Goal: Transaction & Acquisition: Obtain resource

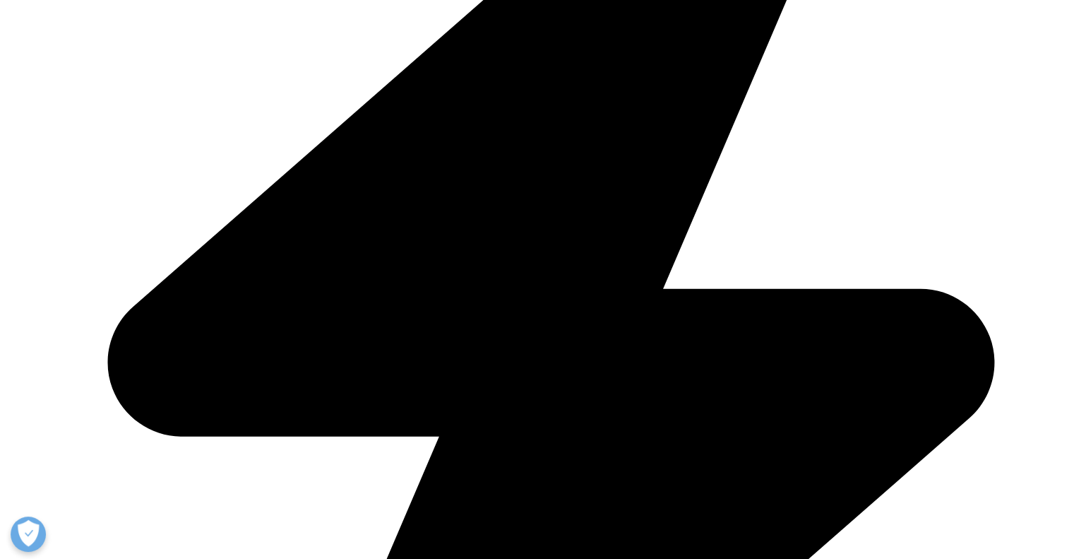
scroll to position [489, 0]
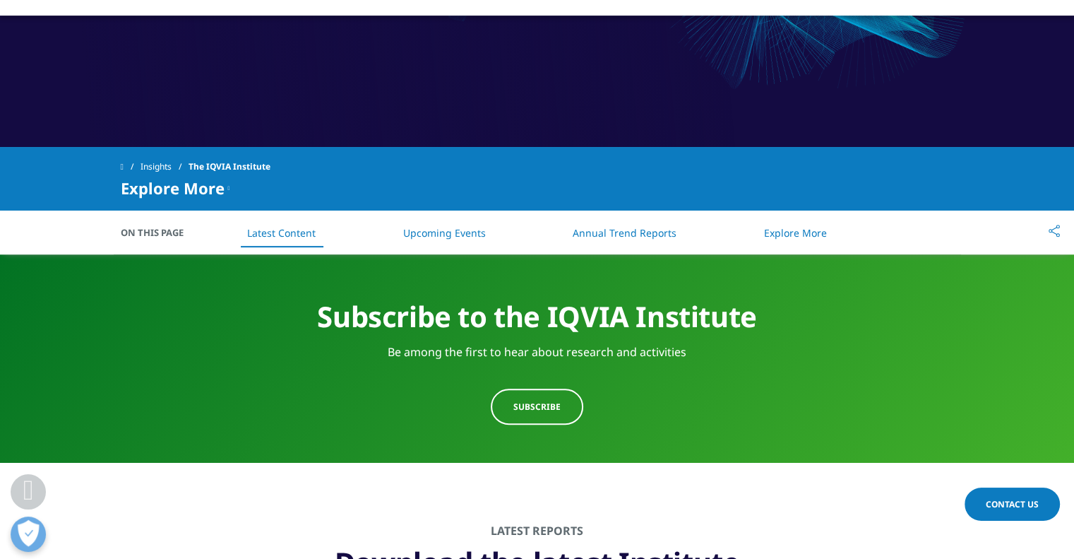
click at [608, 233] on link "Annual Trend Reports" at bounding box center [625, 232] width 104 height 13
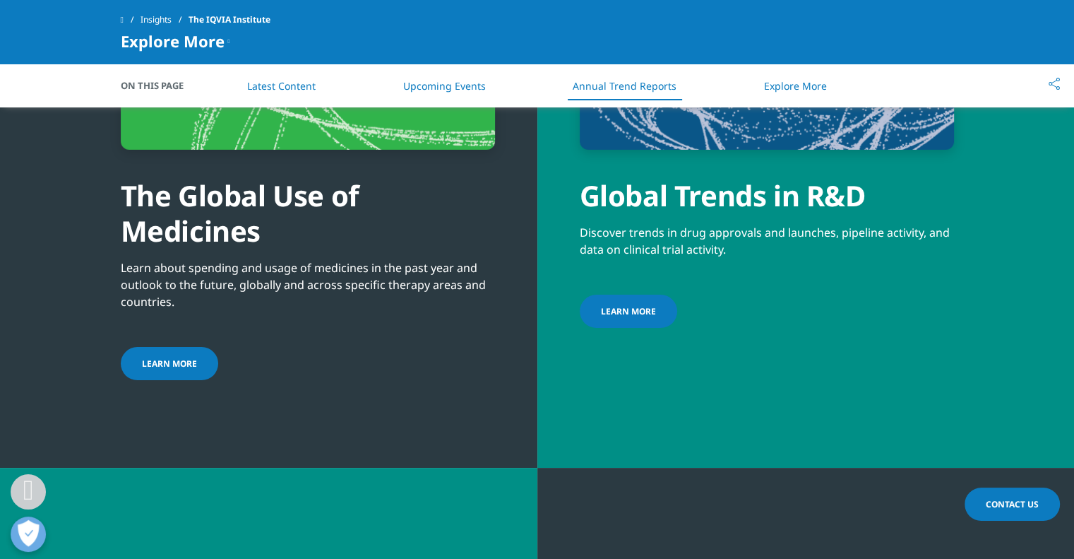
scroll to position [4657, 0]
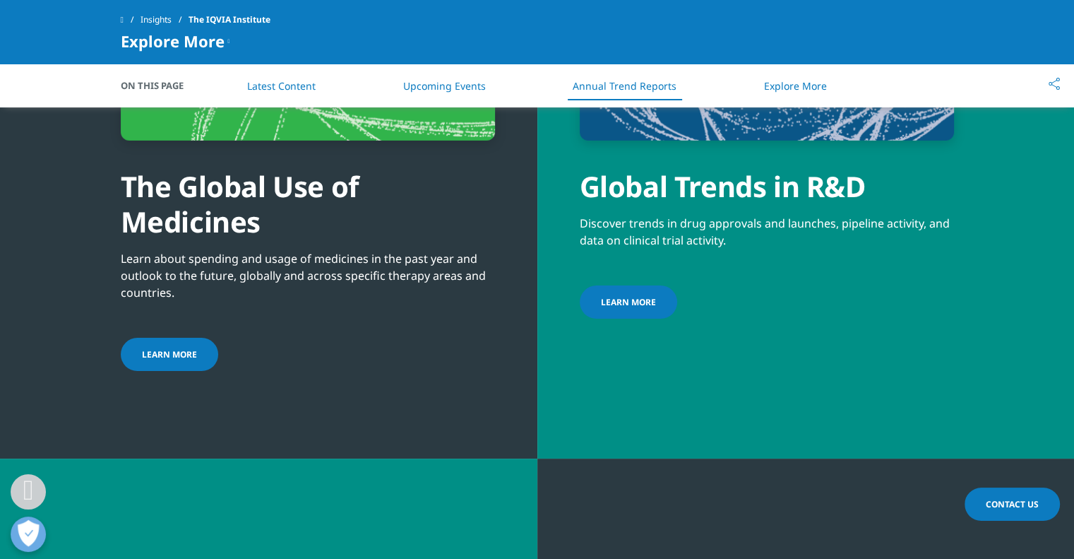
click at [196, 344] on link "LEARN MORE" at bounding box center [169, 354] width 97 height 33
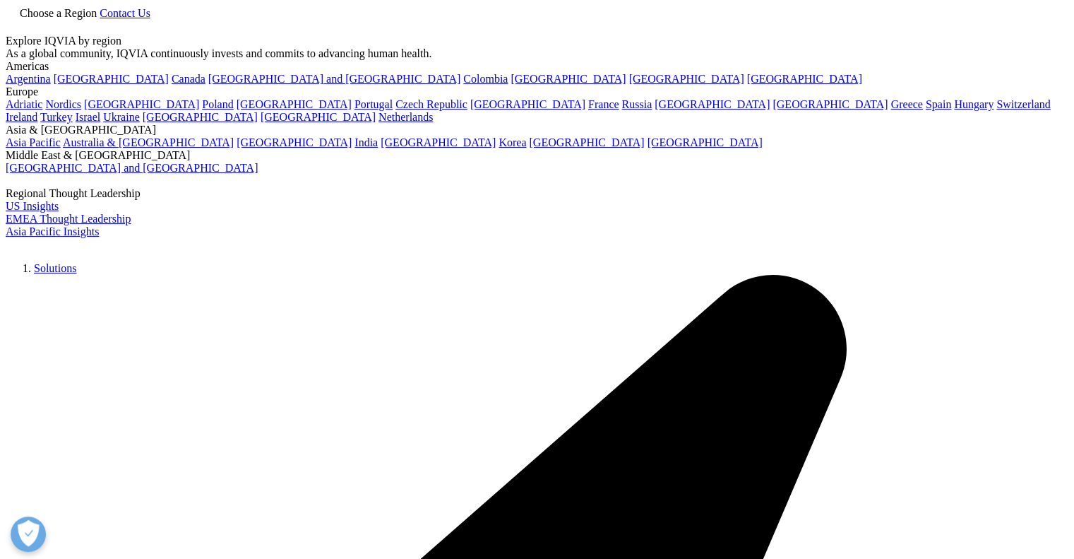
scroll to position [489, 0]
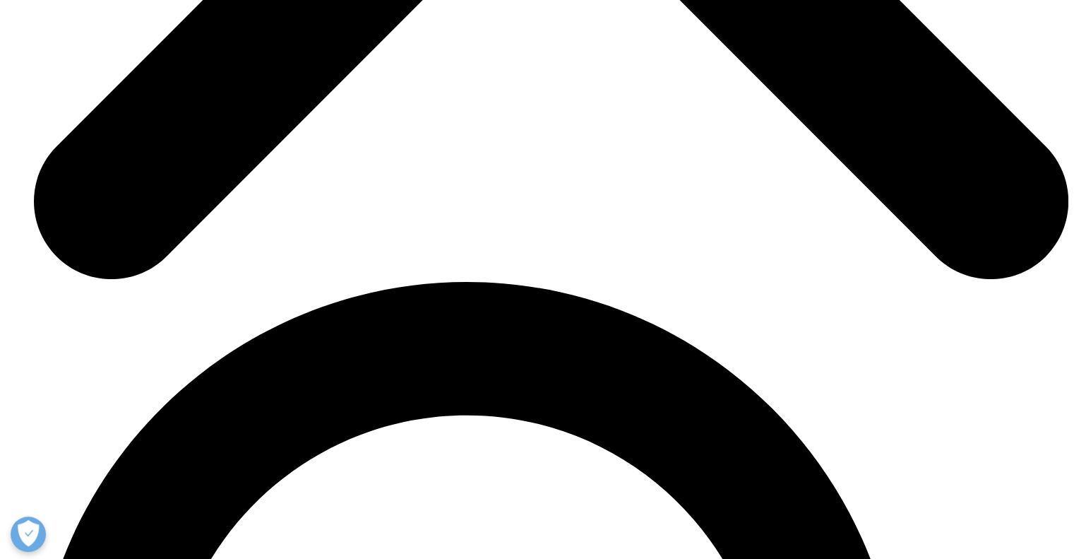
scroll to position [5457, 0]
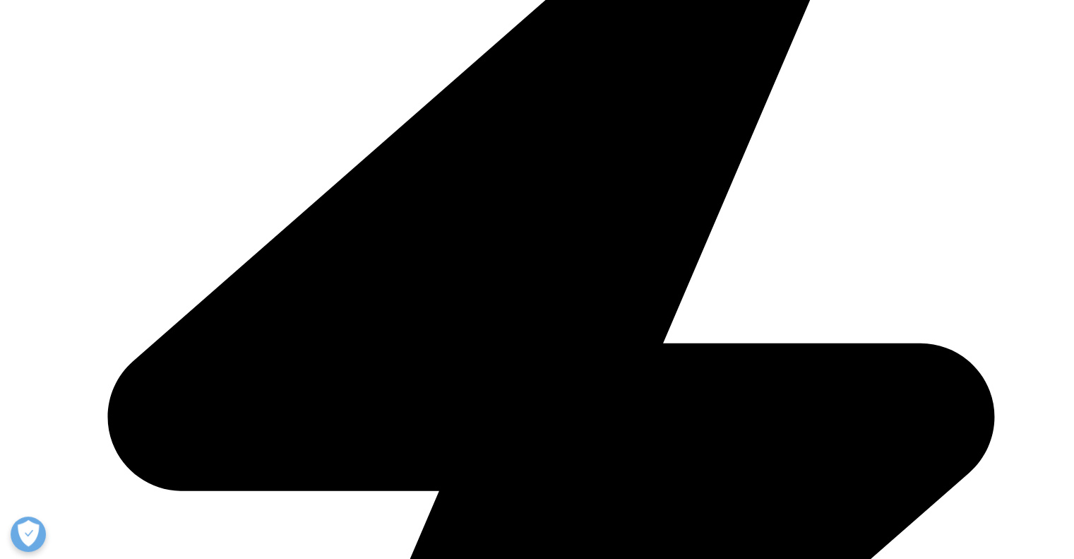
scroll to position [489, 0]
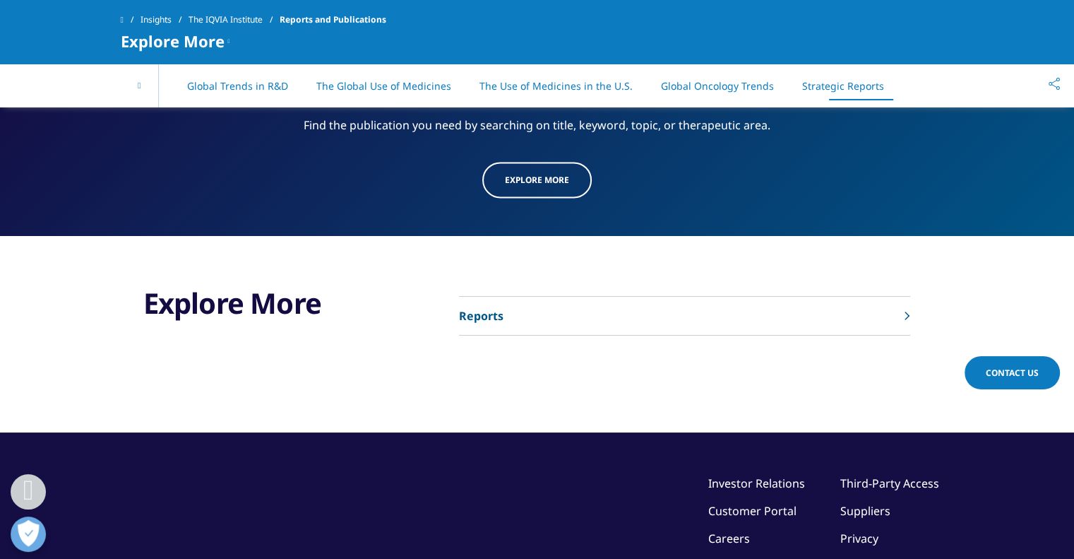
scroll to position [0, 61]
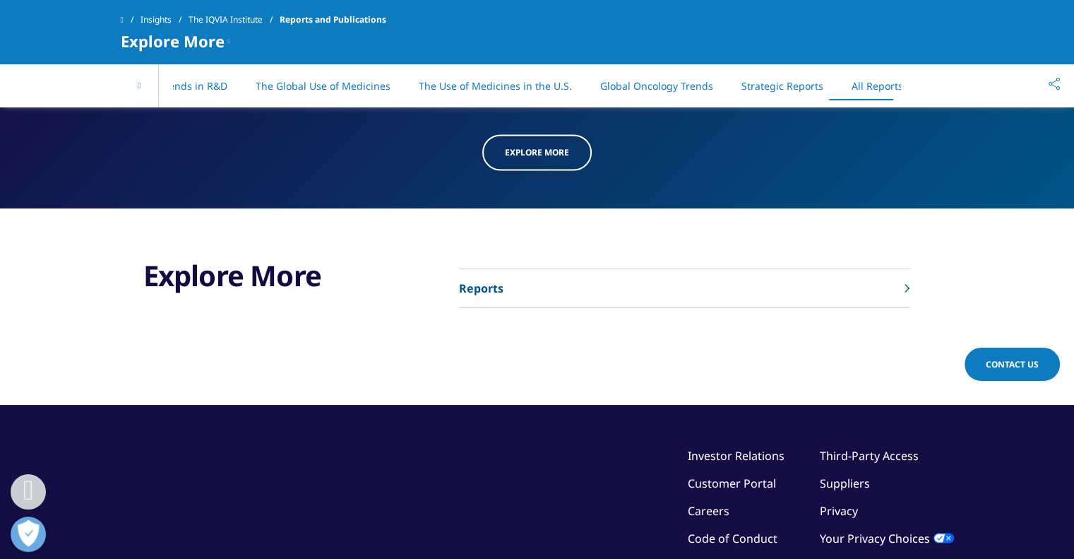
click at [905, 284] on rect at bounding box center [907, 286] width 5 height 5
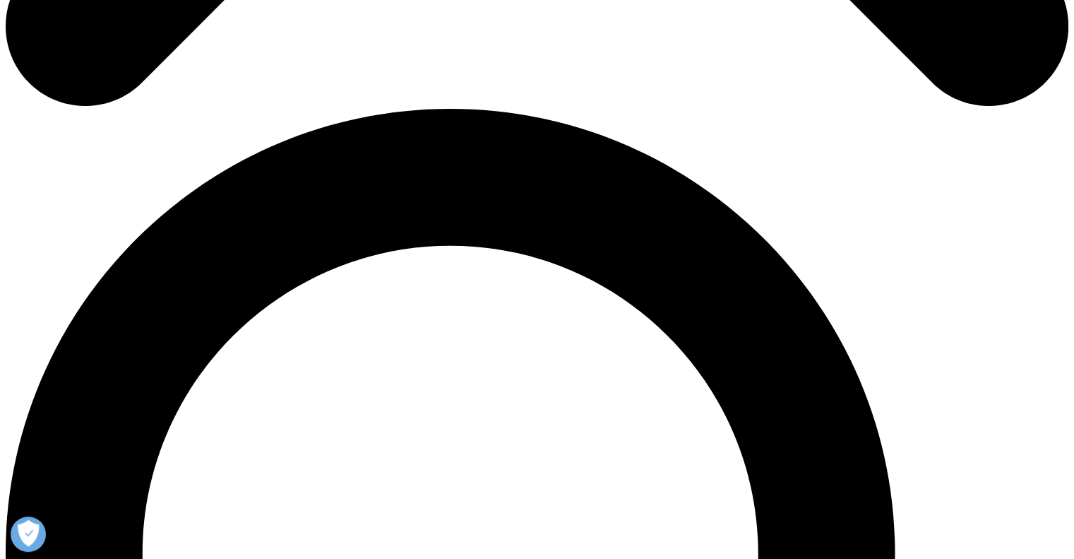
scroll to position [489, 0]
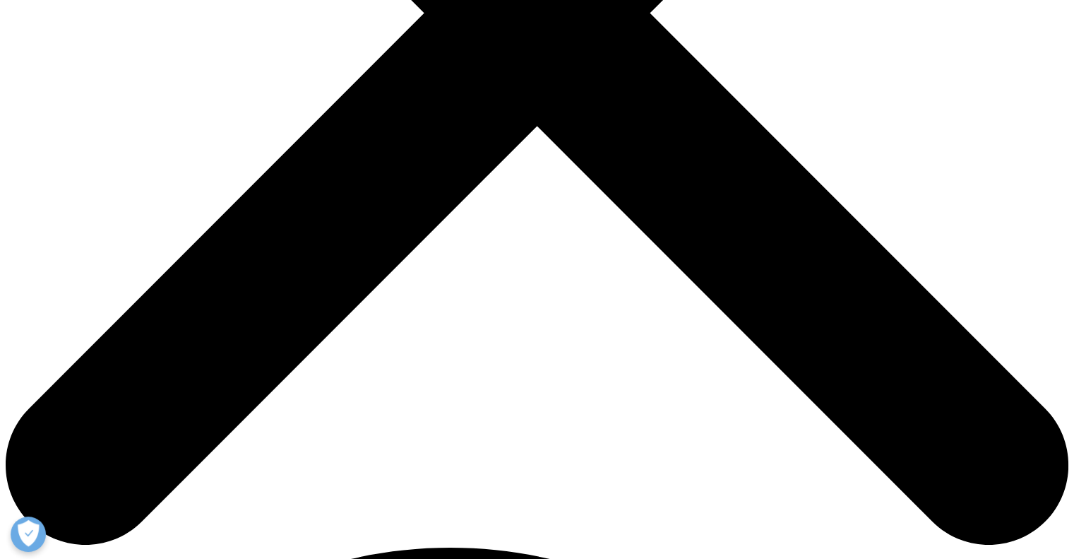
scroll to position [542, 0]
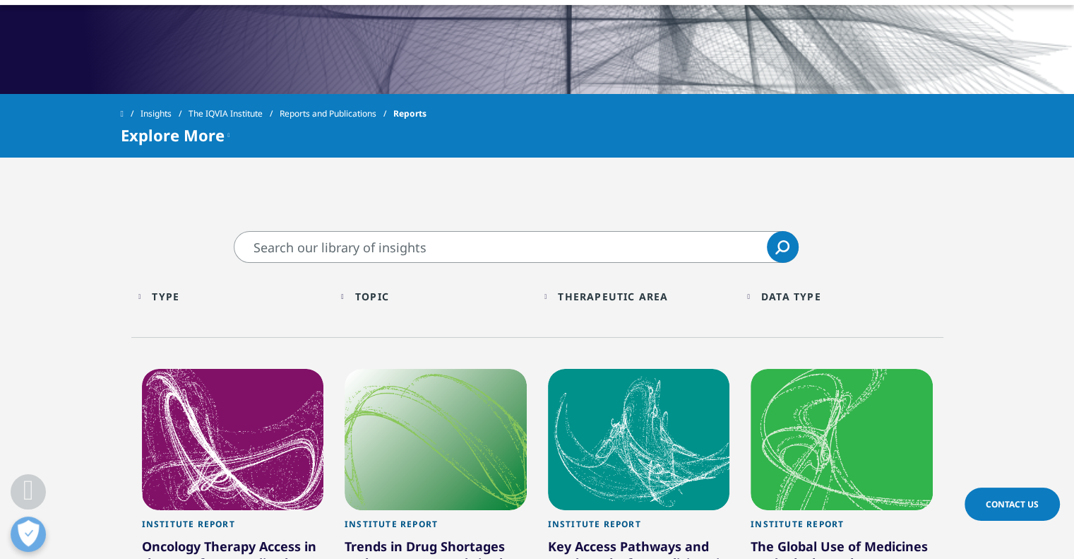
click at [159, 306] on div "Type Loading Clear Or/And Operator" at bounding box center [232, 296] width 189 height 33
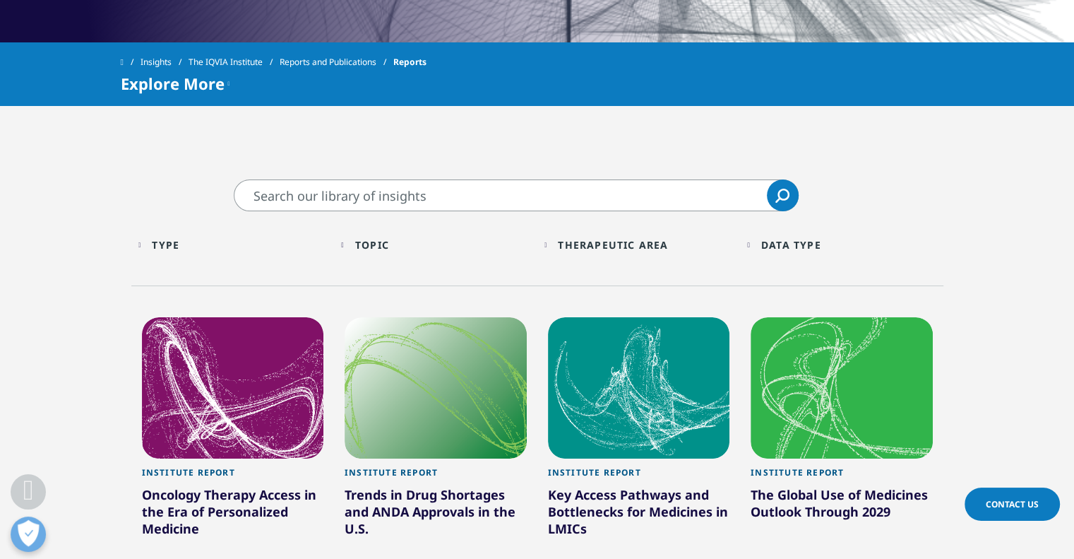
scroll to position [613, 0]
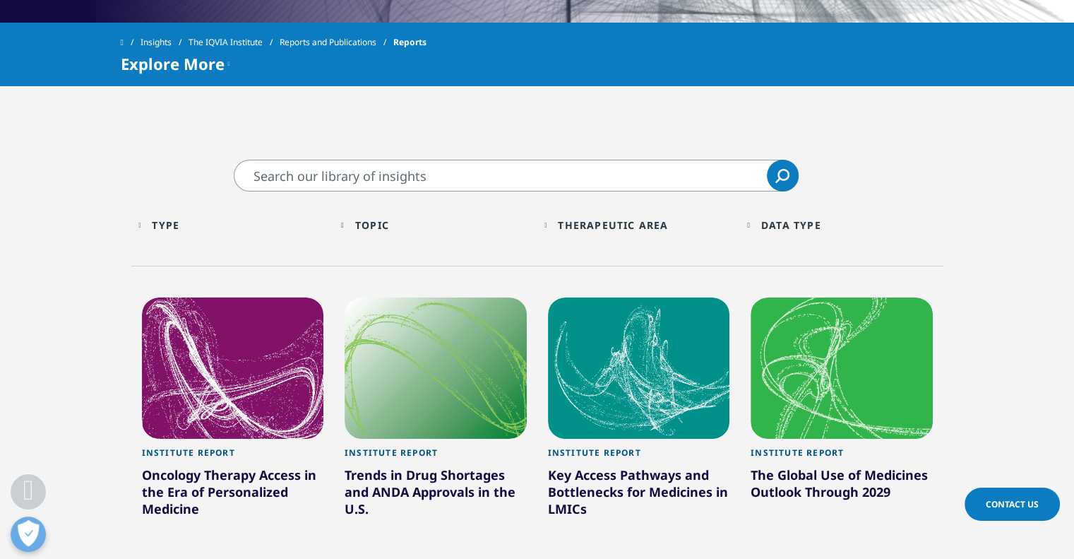
click at [797, 222] on div "Data Type" at bounding box center [791, 224] width 60 height 13
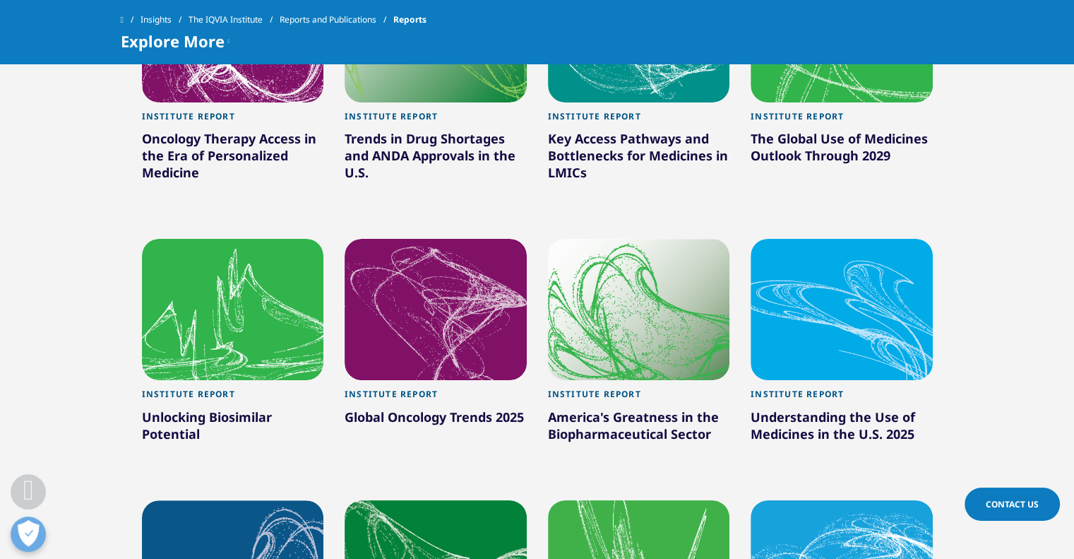
scroll to position [898, 0]
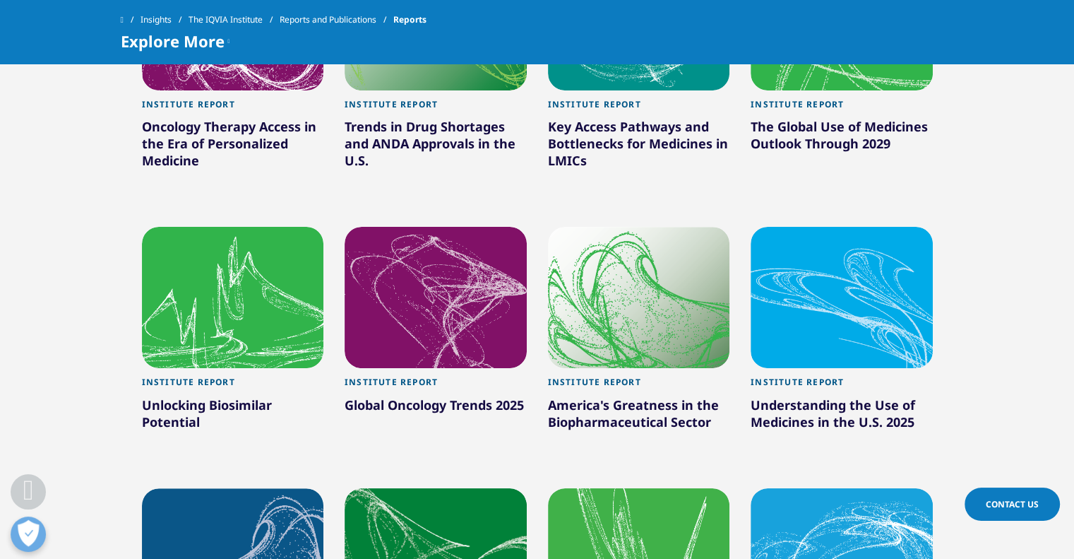
click at [172, 406] on div "Unlocking Biosimilar Potential" at bounding box center [233, 416] width 182 height 40
click at [169, 398] on div "Unlocking Biosimilar Potential" at bounding box center [233, 416] width 182 height 40
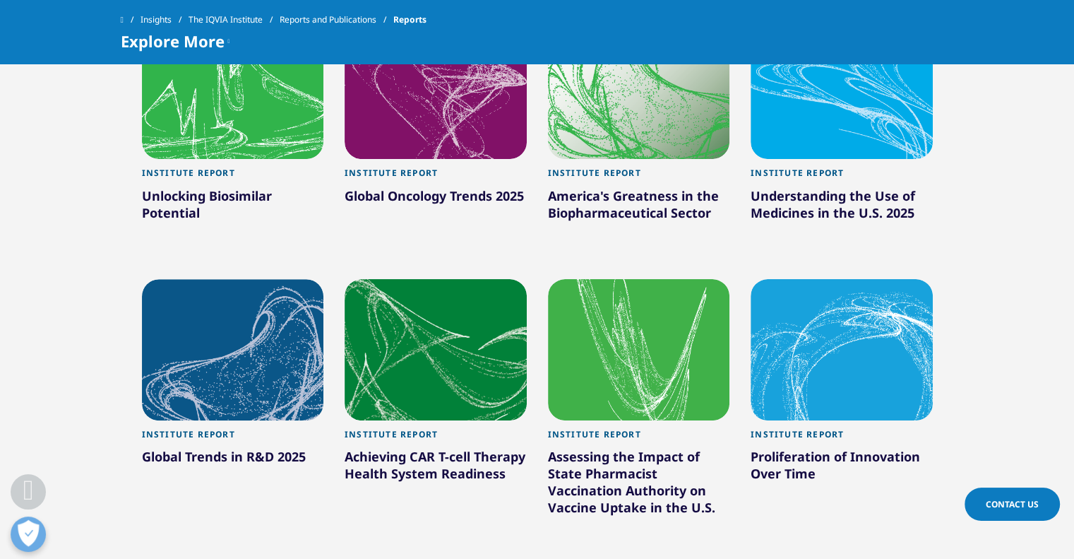
scroll to position [1109, 0]
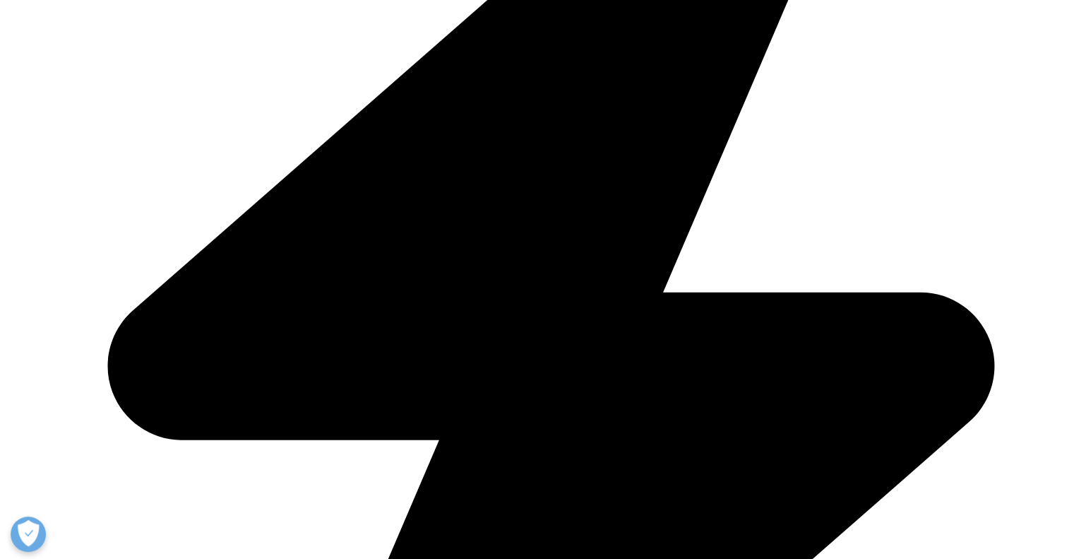
scroll to position [501, 0]
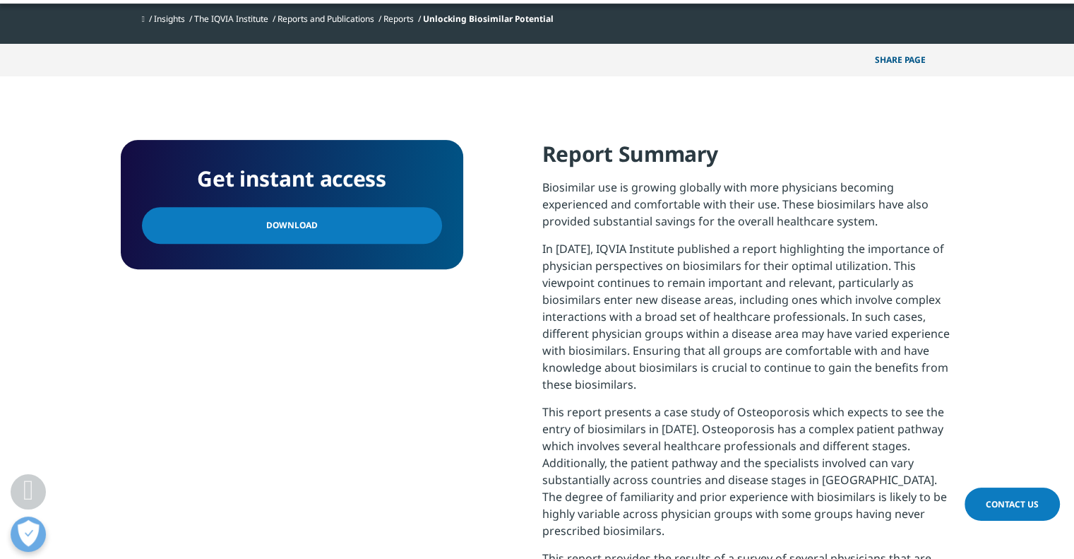
click at [349, 226] on link "Download" at bounding box center [292, 225] width 300 height 37
